Goal: Task Accomplishment & Management: Manage account settings

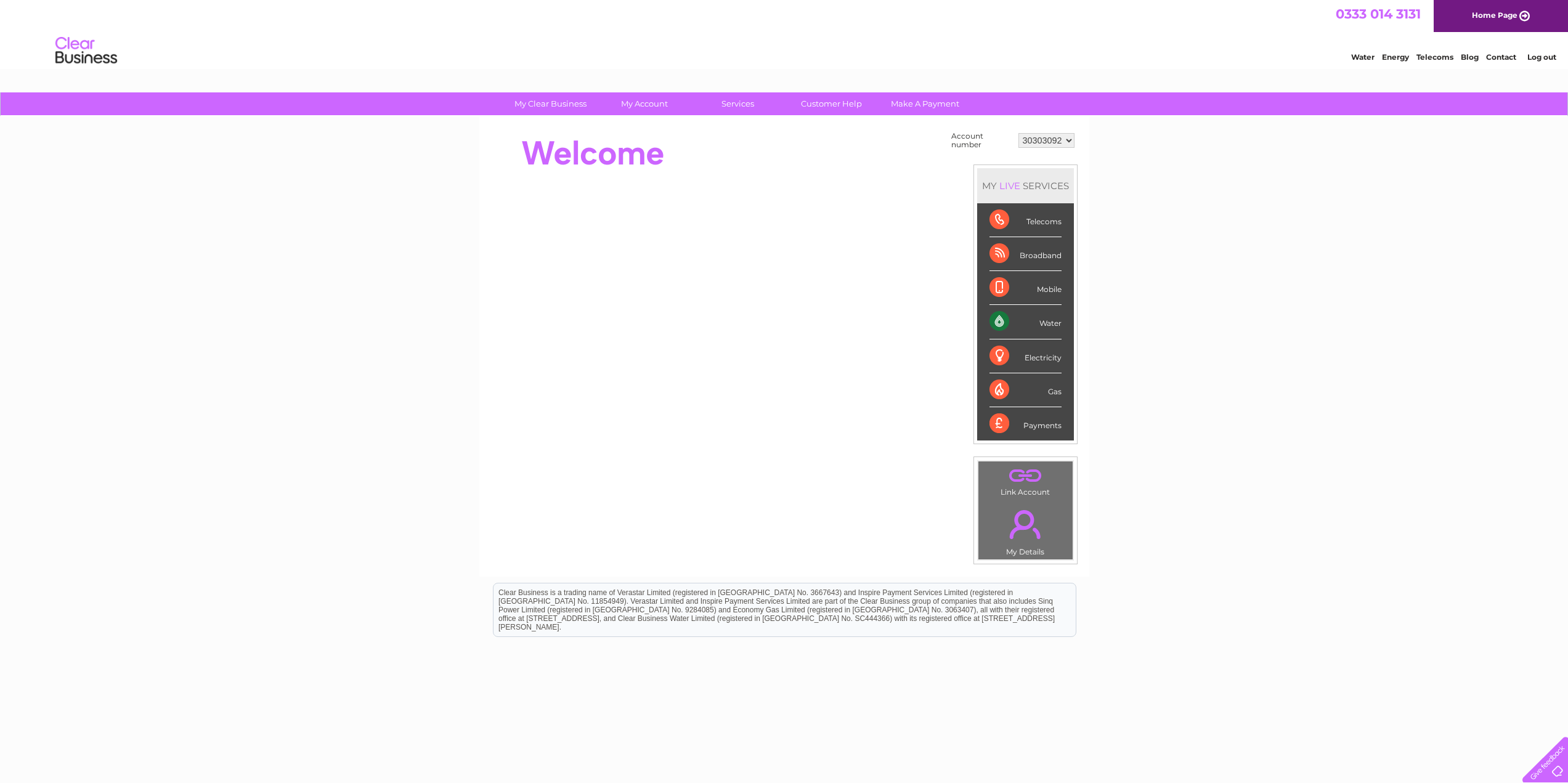
click at [1539, 52] on link "Log out" at bounding box center [1542, 57] width 29 height 9
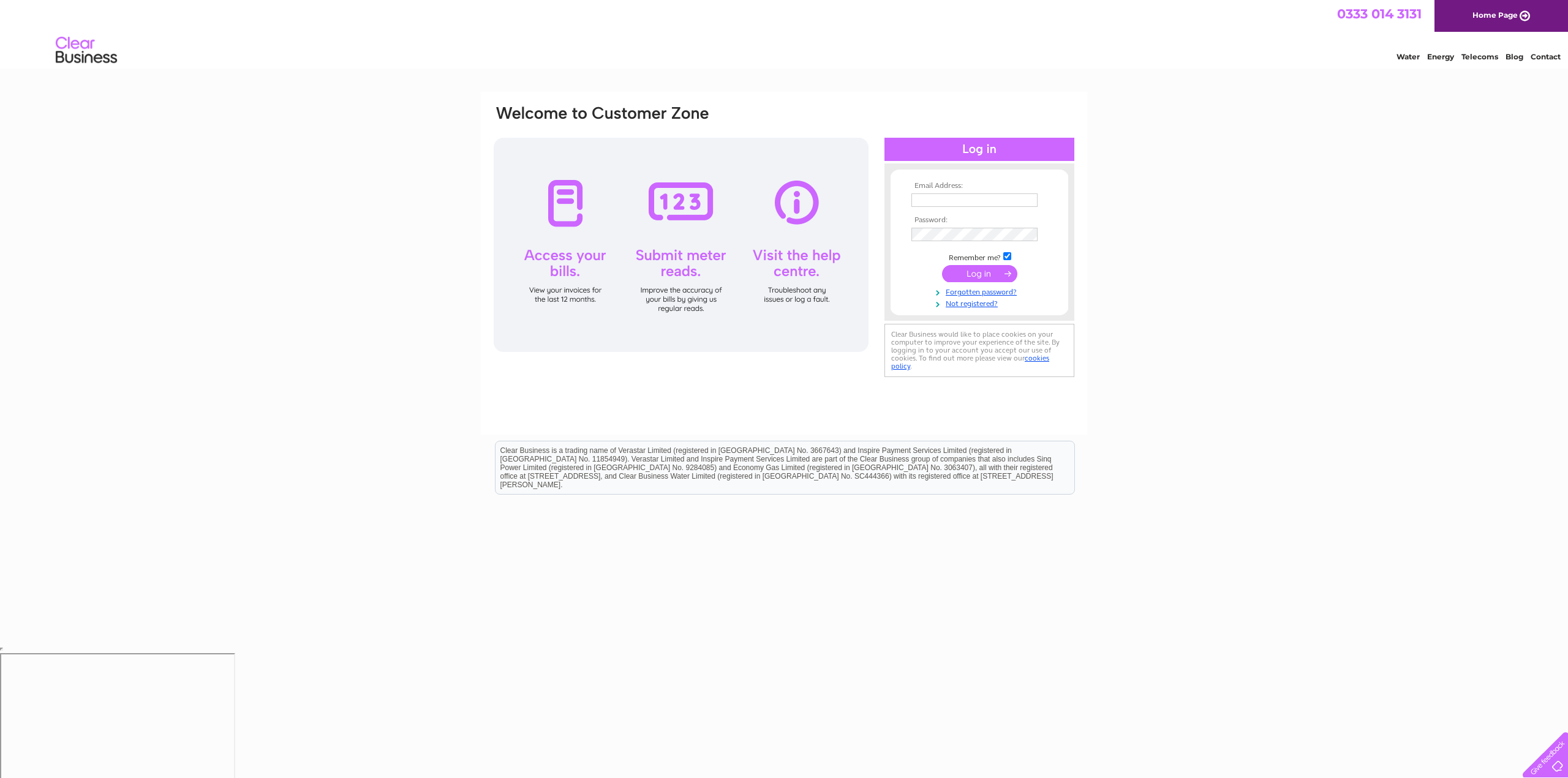
click at [936, 205] on input "text" at bounding box center [974, 200] width 126 height 14
type input "craig.neilson@foreplaycrazygolf.co.uk"
click at [972, 275] on input "submit" at bounding box center [980, 274] width 76 height 17
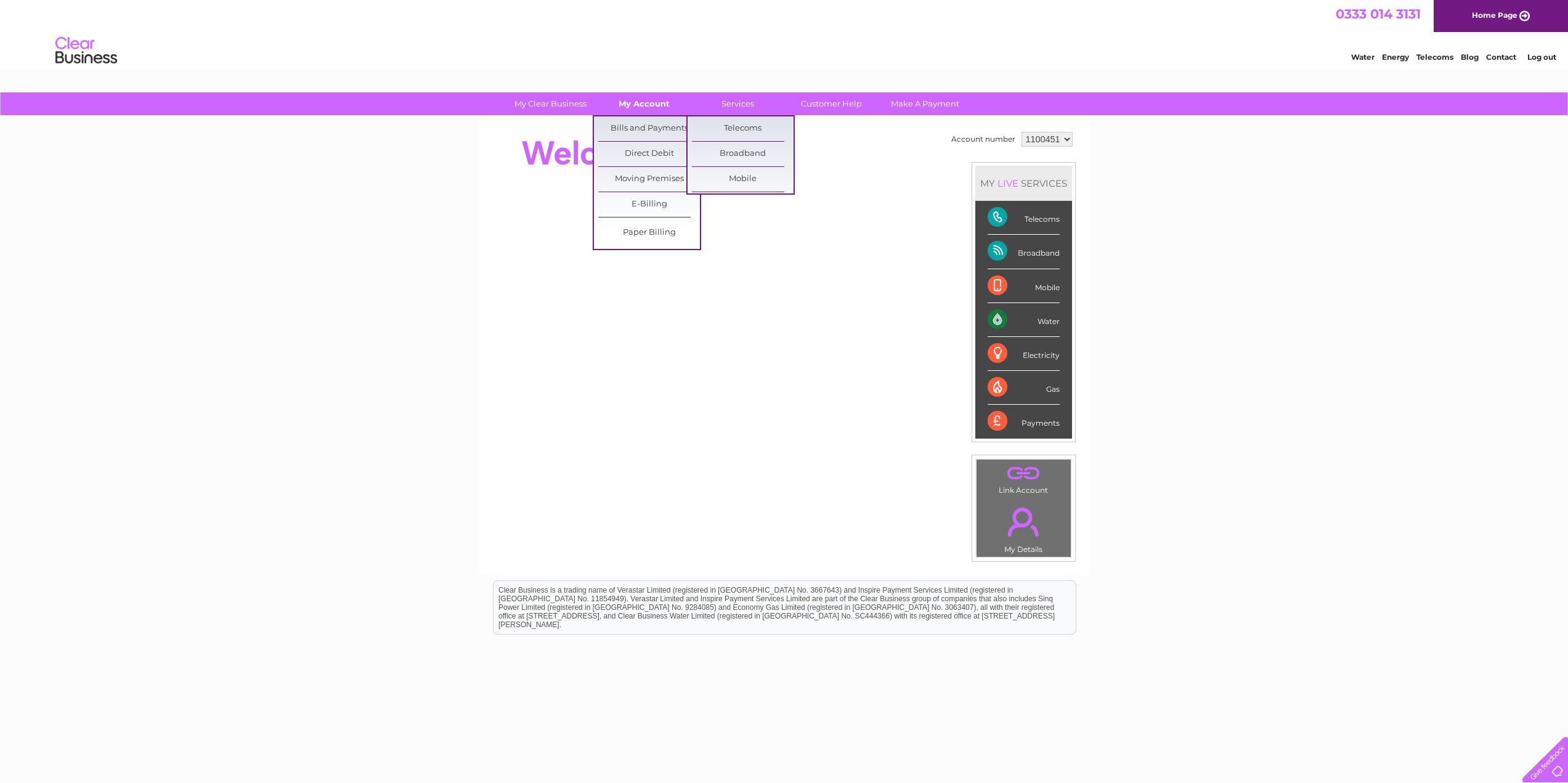
click at [649, 101] on link "My Account" at bounding box center [644, 104] width 102 height 23
click at [652, 129] on link "Bills and Payments" at bounding box center [648, 129] width 102 height 25
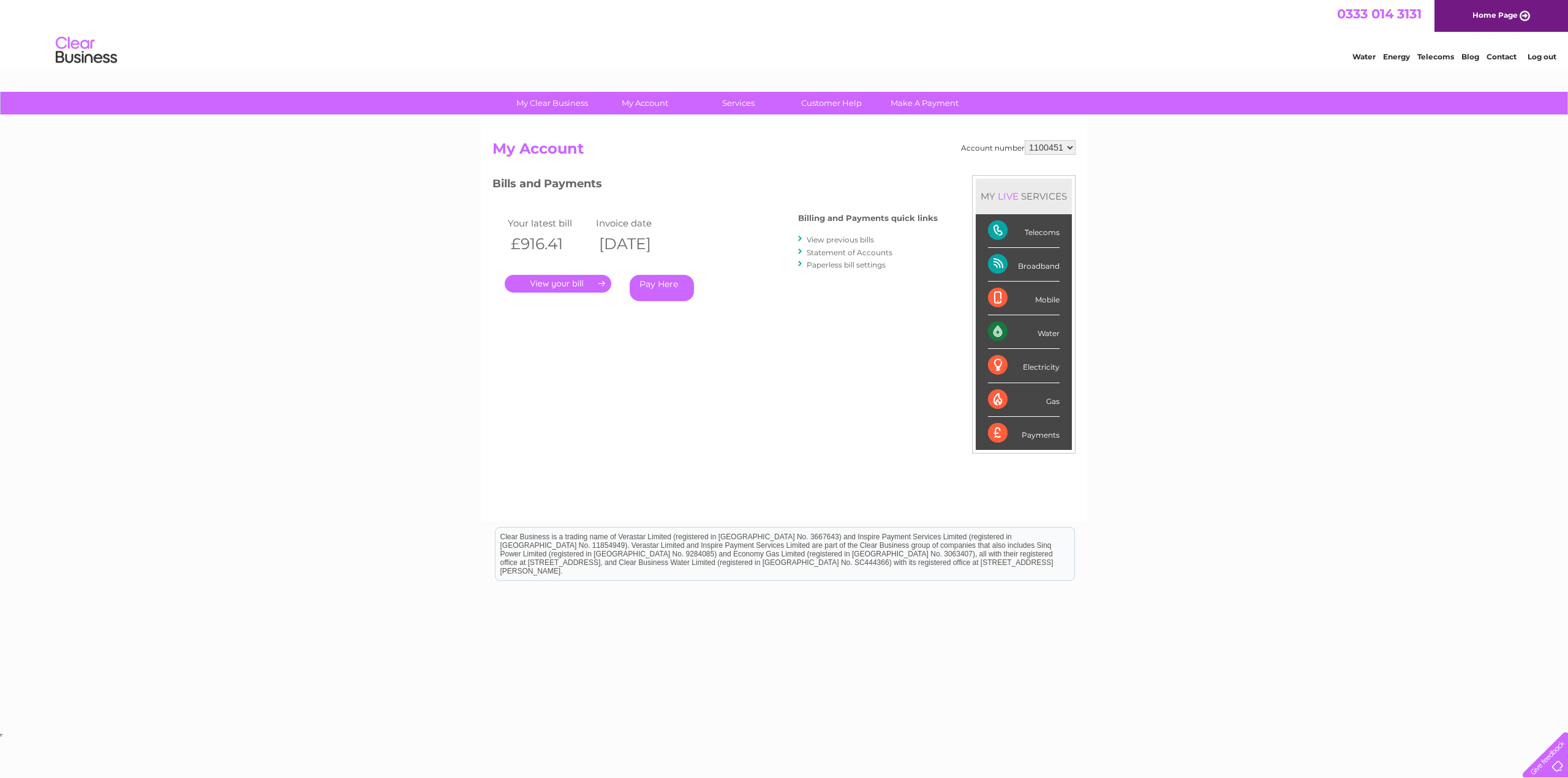
click at [568, 289] on link "." at bounding box center [558, 283] width 107 height 18
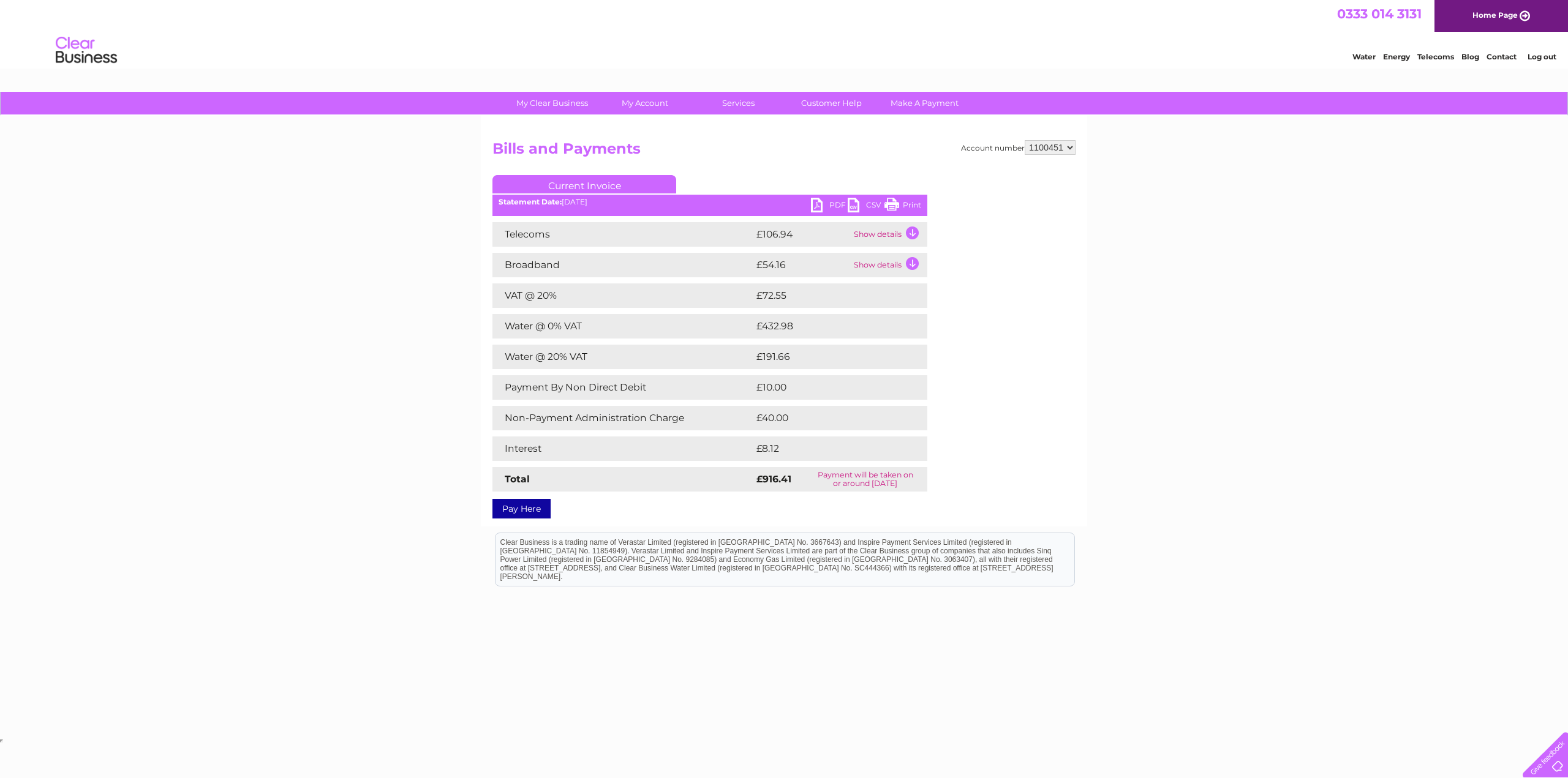
click at [817, 205] on link "PDF" at bounding box center [829, 207] width 36 height 18
click at [1168, 321] on div "My Clear Business Login Details My Details My Preferences Link Account My Accou…" at bounding box center [784, 414] width 1568 height 644
